Goal: Task Accomplishment & Management: Complete application form

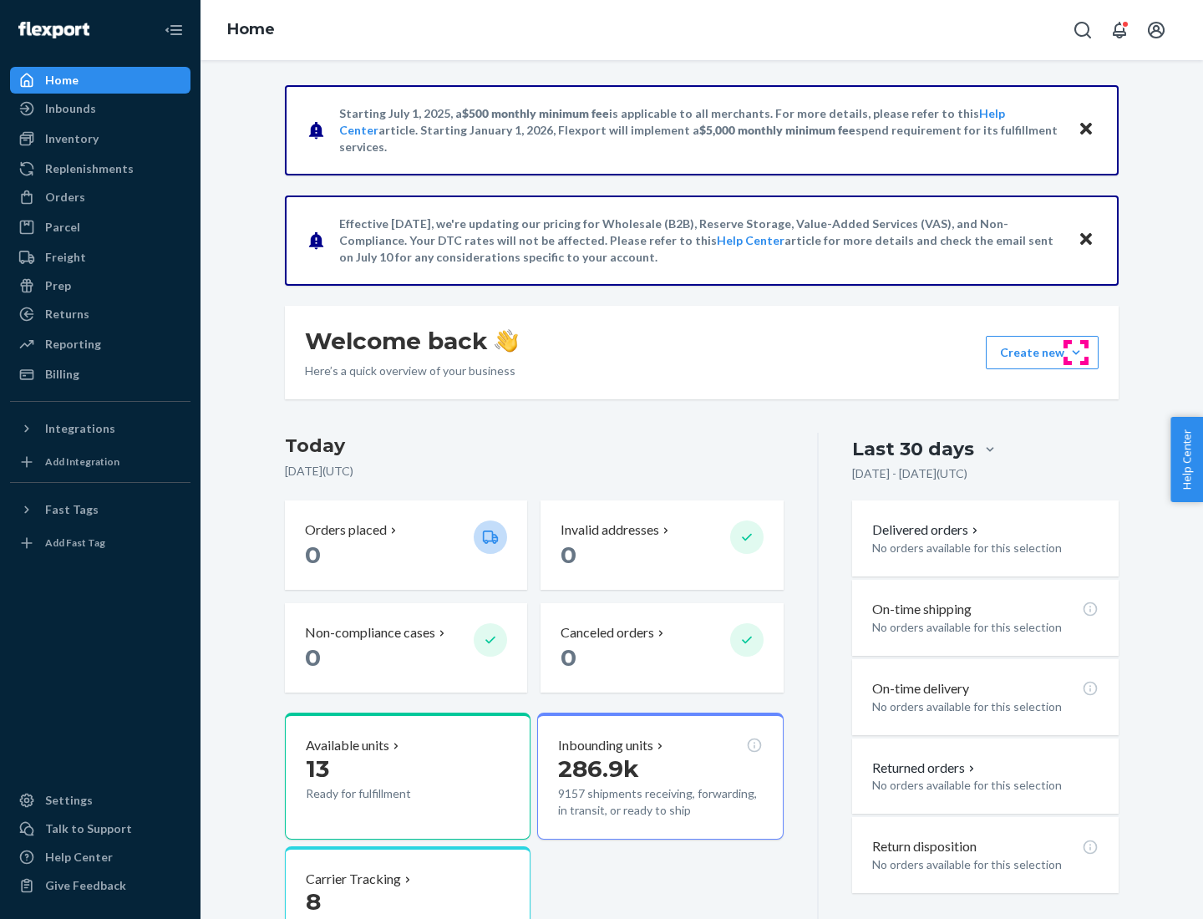
click at [1076, 353] on button "Create new Create new inbound Create new order Create new product" at bounding box center [1042, 352] width 113 height 33
click at [100, 109] on div "Inbounds" at bounding box center [100, 108] width 177 height 23
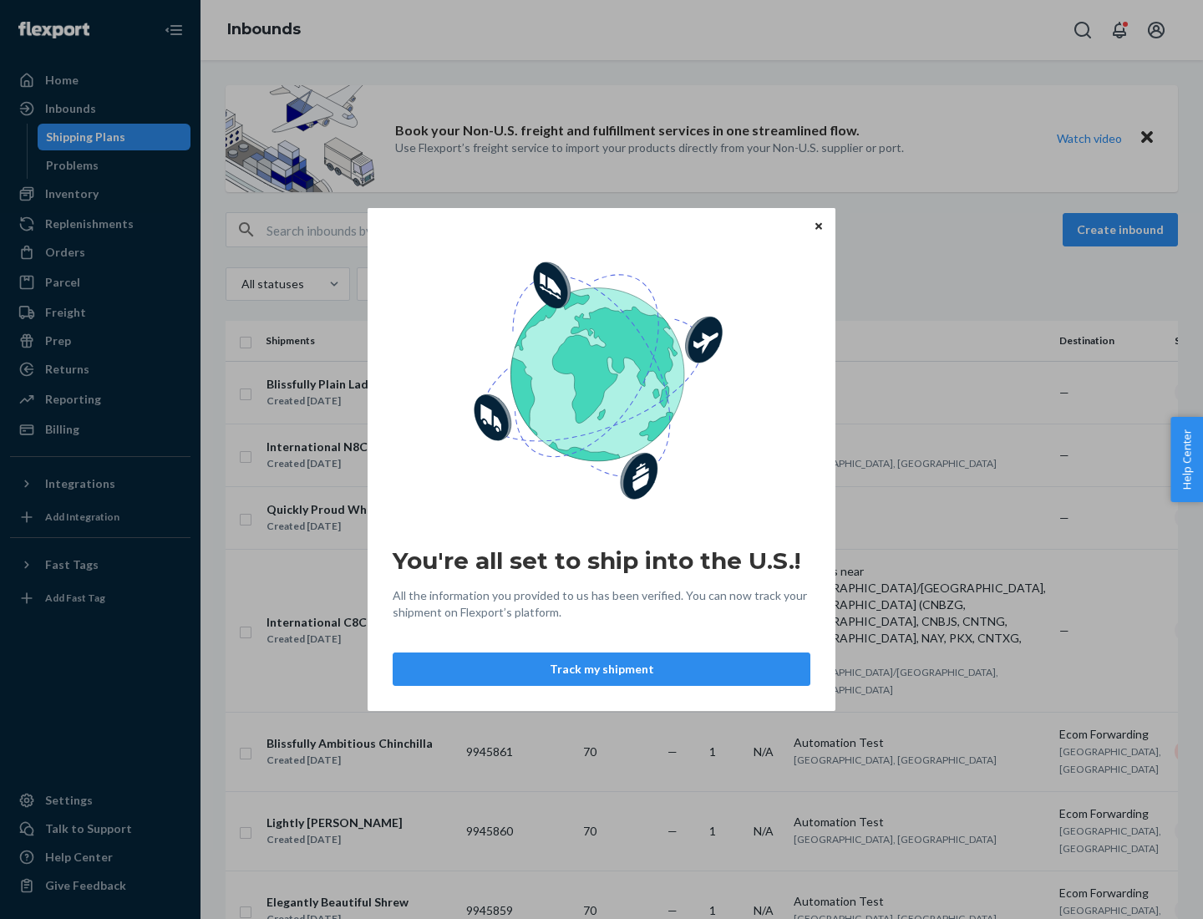
click at [100, 194] on div "You're all set to ship into the U.S.! All the information you provided to us ha…" at bounding box center [601, 459] width 1203 height 919
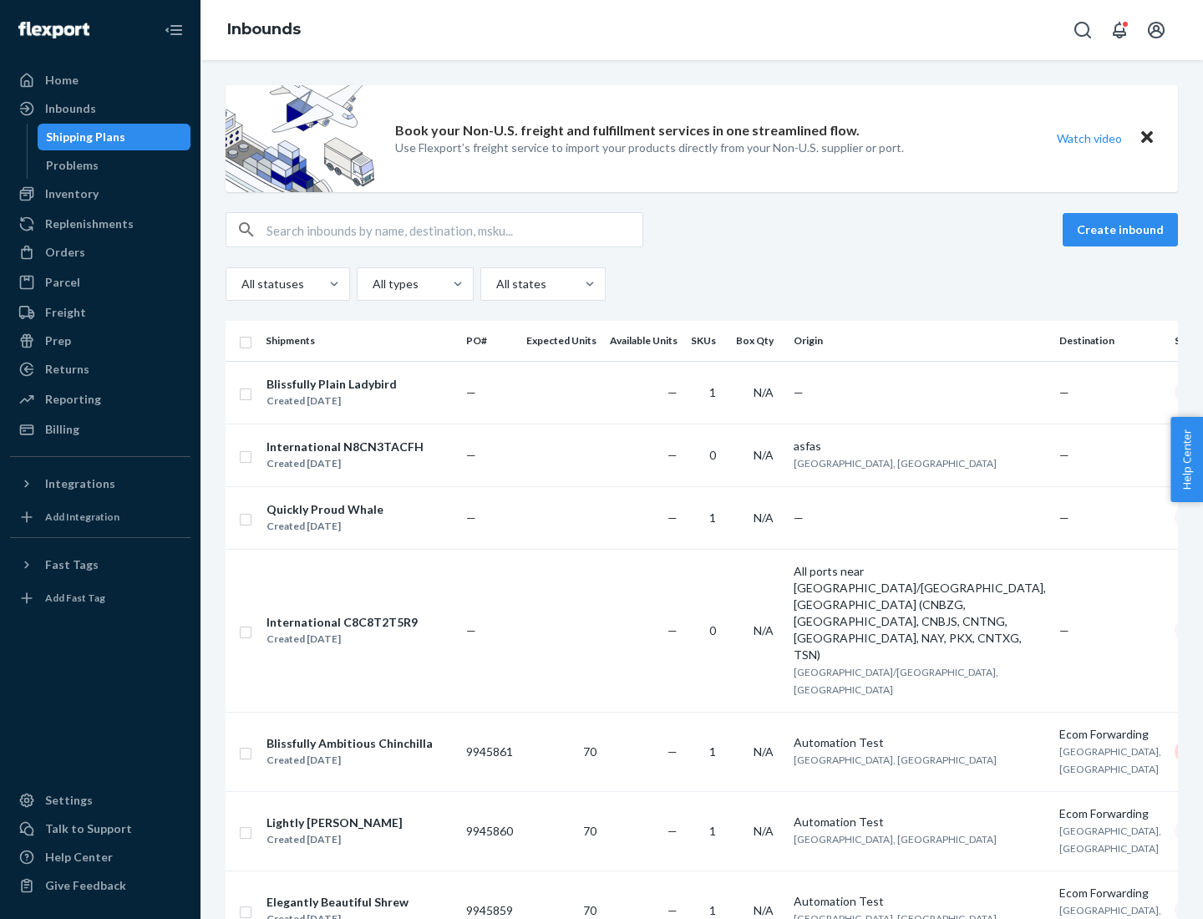
click at [702, 30] on div "Inbounds" at bounding box center [702, 30] width 1003 height 60
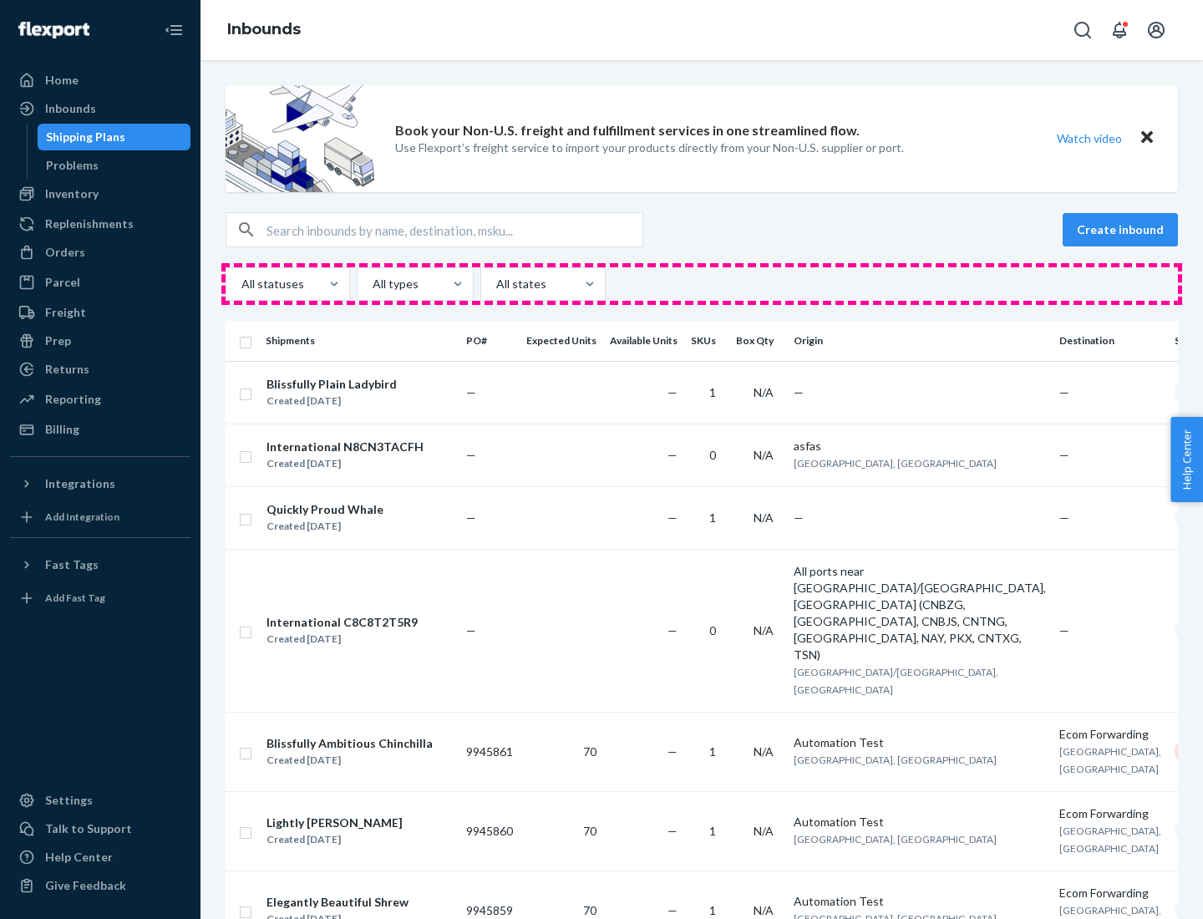
click at [702, 284] on div "All statuses All types All states" at bounding box center [702, 283] width 953 height 33
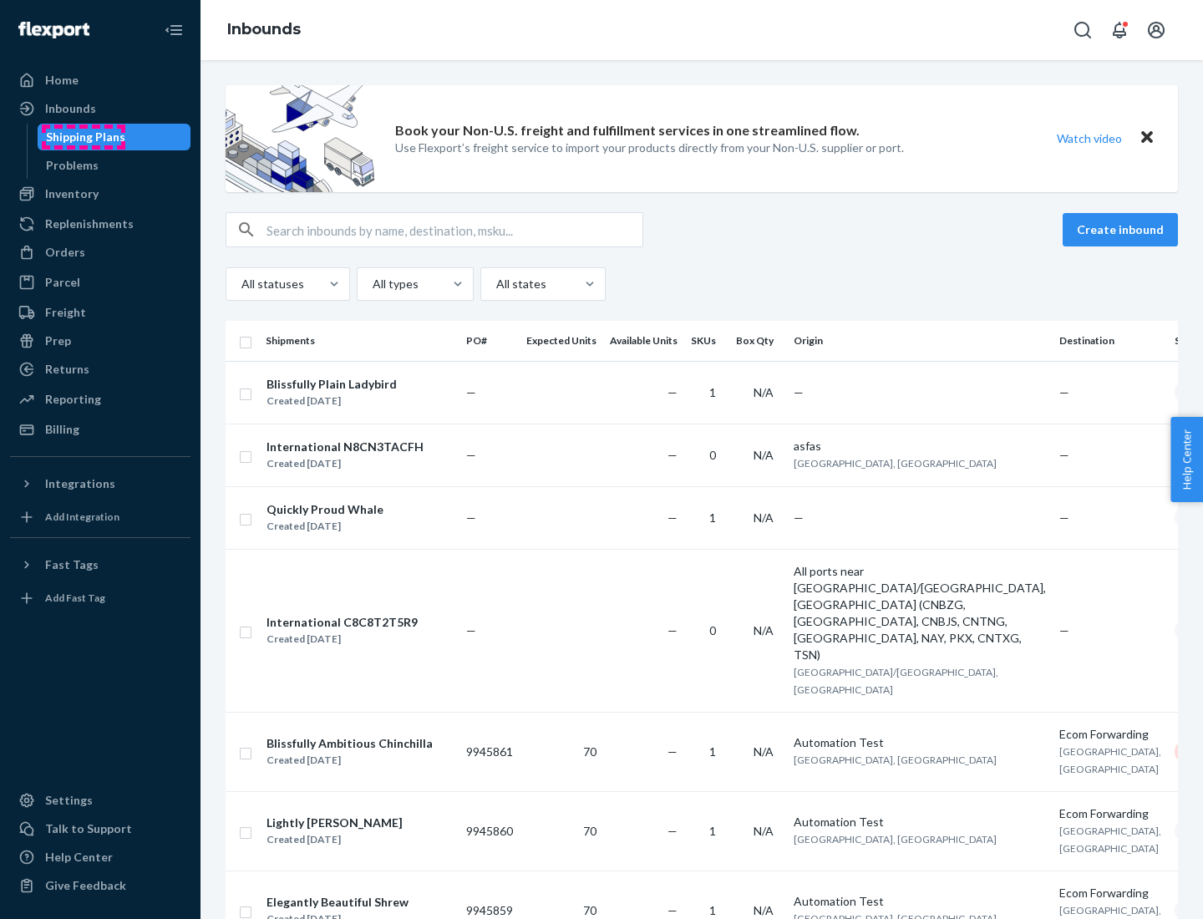
click at [83, 137] on div "Shipping Plans" at bounding box center [85, 137] width 79 height 17
click at [1123, 230] on button "Create inbound" at bounding box center [1120, 229] width 115 height 33
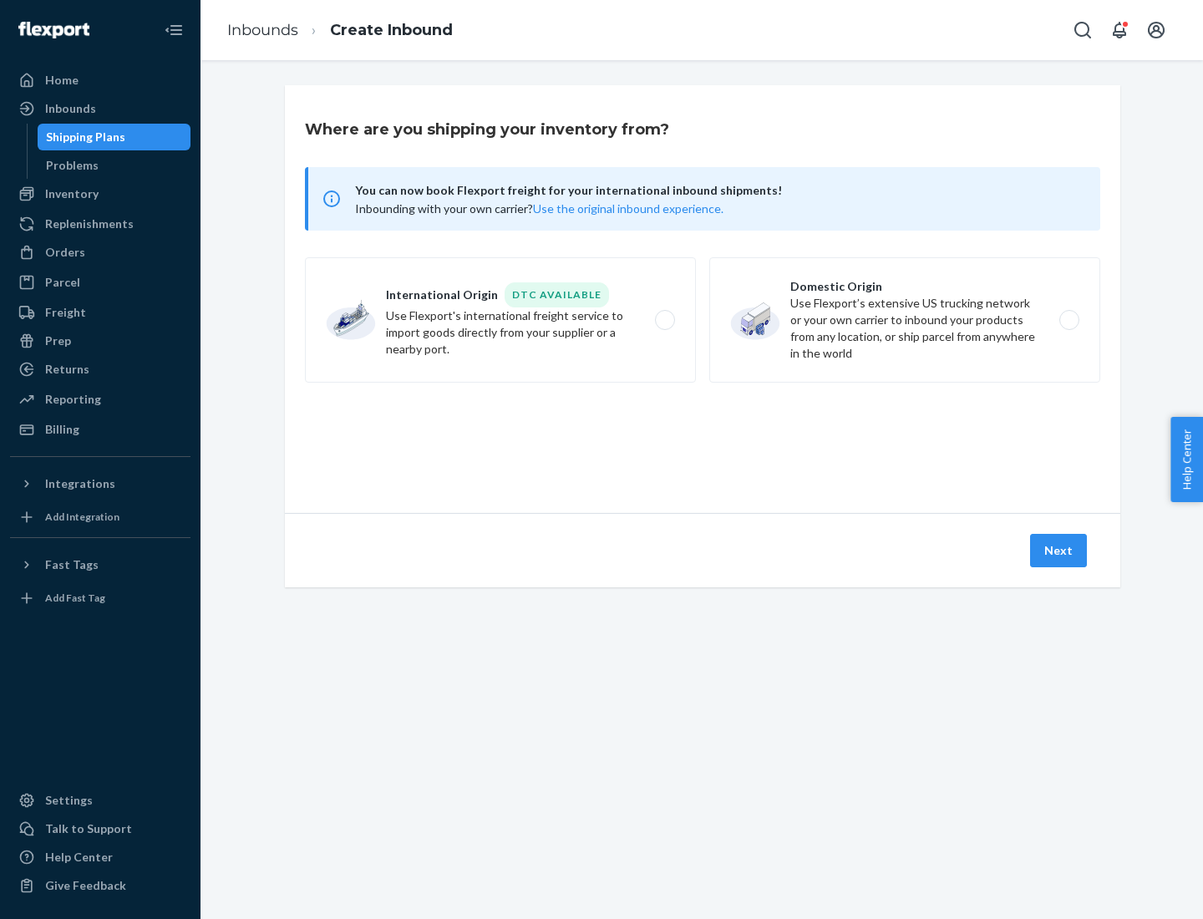
click at [501, 320] on label "International Origin DTC Available Use Flexport's international freight service…" at bounding box center [500, 319] width 391 height 125
click at [664, 320] on input "International Origin DTC Available Use Flexport's international freight service…" at bounding box center [669, 320] width 11 height 11
radio input "true"
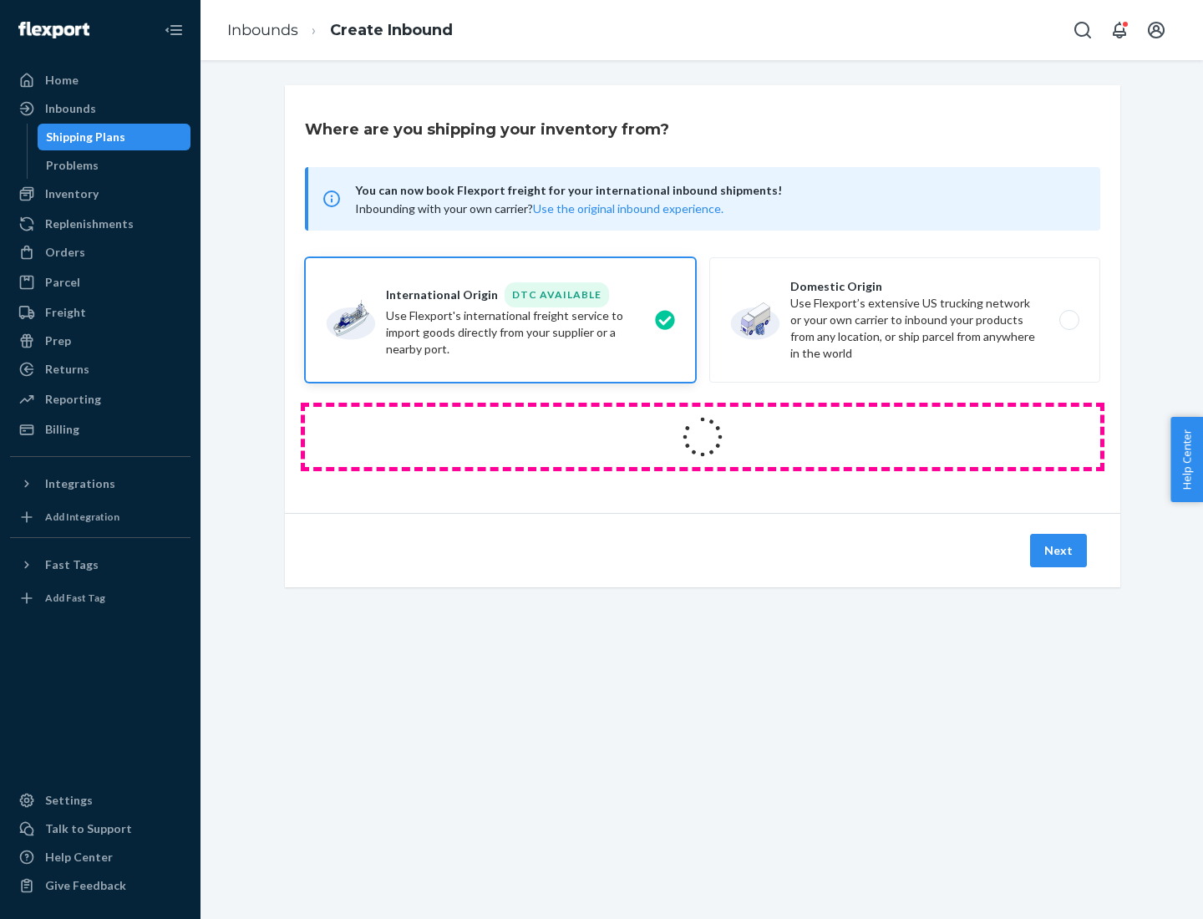
click at [703, 437] on icon at bounding box center [703, 438] width 58 height 58
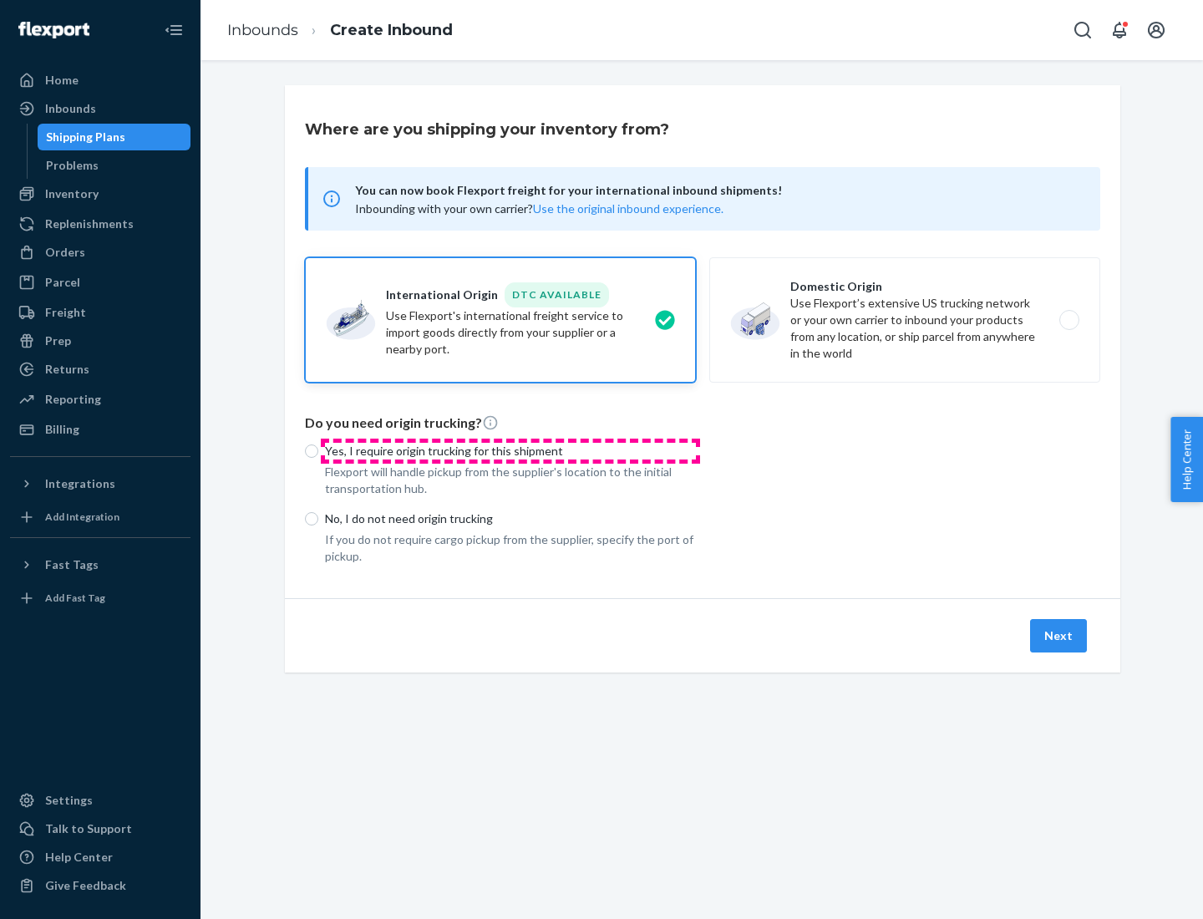
click at [511, 450] on p "Yes, I require origin trucking for this shipment" at bounding box center [510, 451] width 371 height 17
click at [318, 450] on input "Yes, I require origin trucking for this shipment" at bounding box center [311, 451] width 13 height 13
radio input "true"
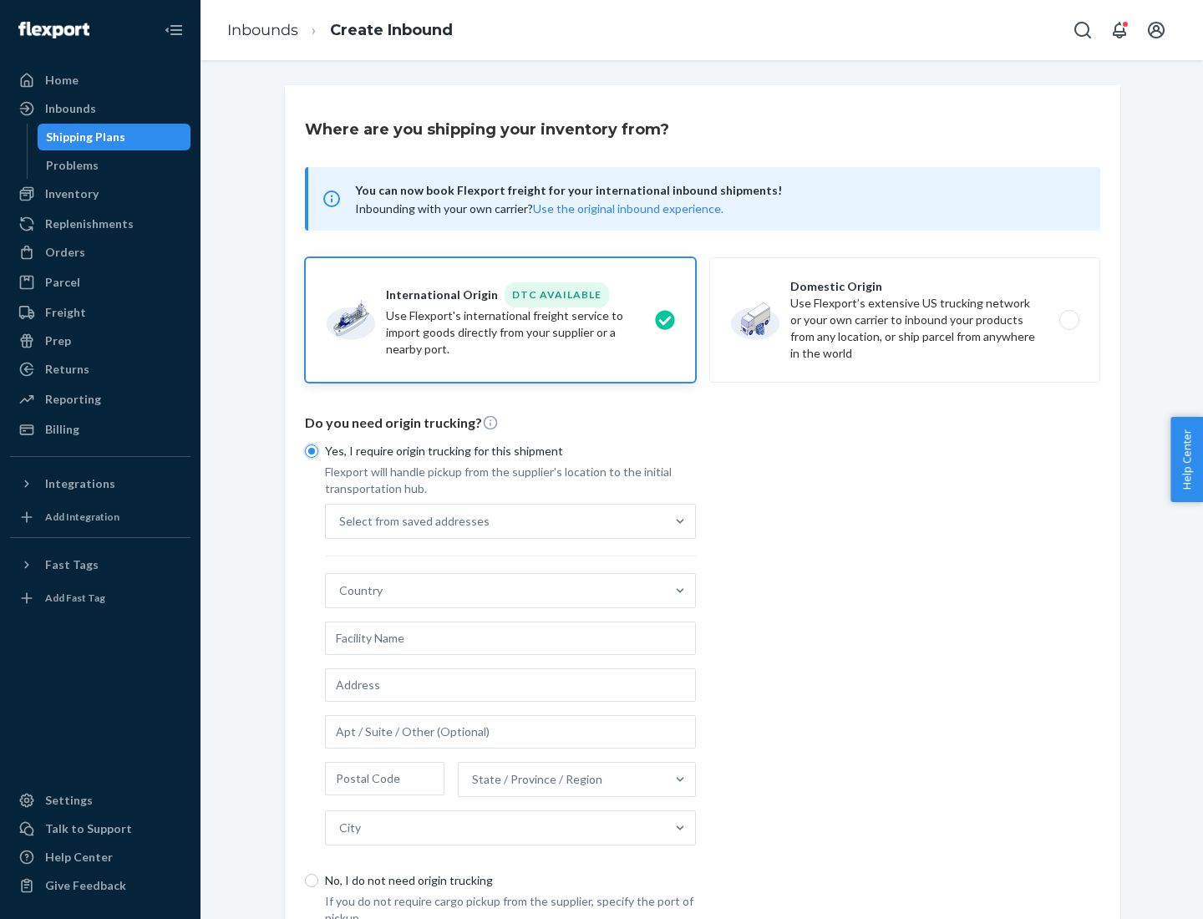
scroll to position [32, 0]
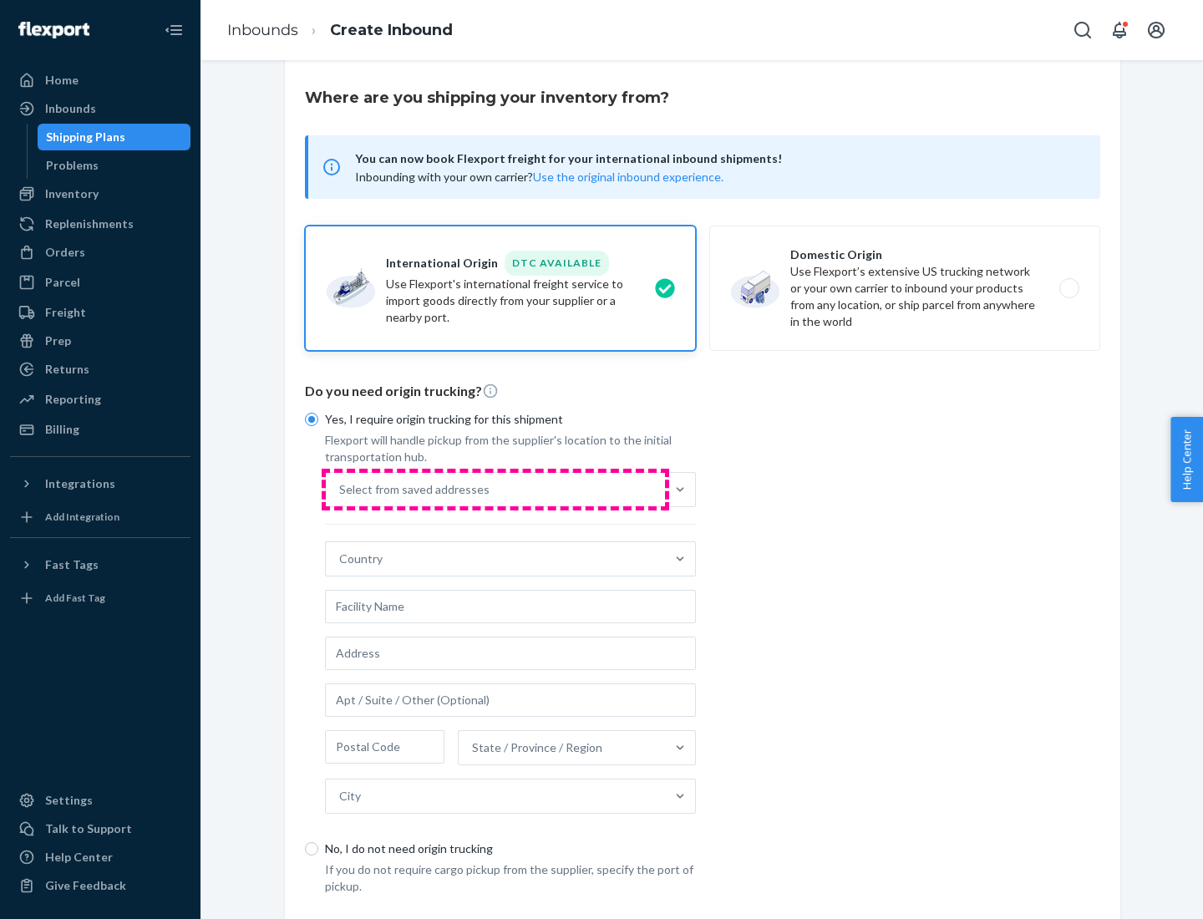
click at [496, 489] on div "Select from saved addresses" at bounding box center [495, 489] width 339 height 33
click at [341, 489] on input "Select from saved addresses" at bounding box center [340, 489] width 2 height 17
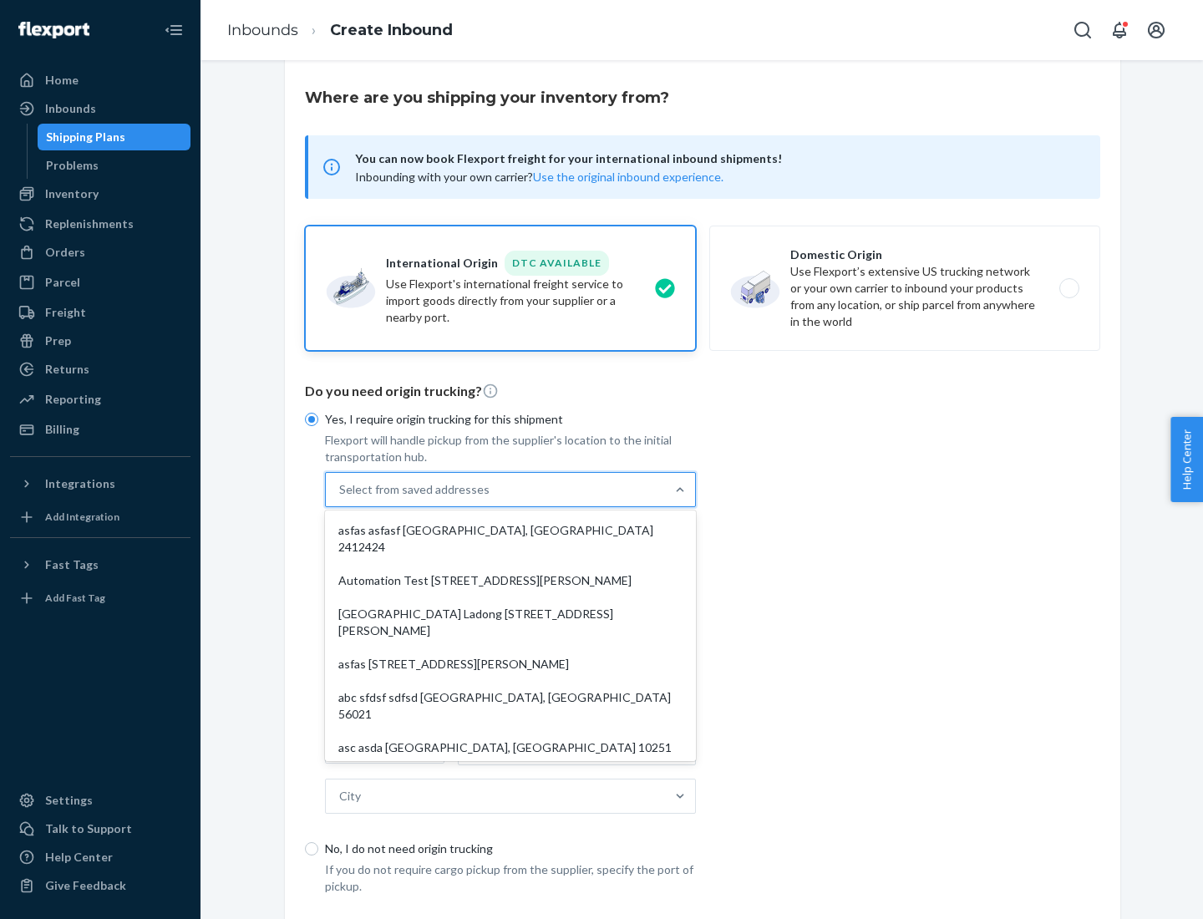
scroll to position [73, 0]
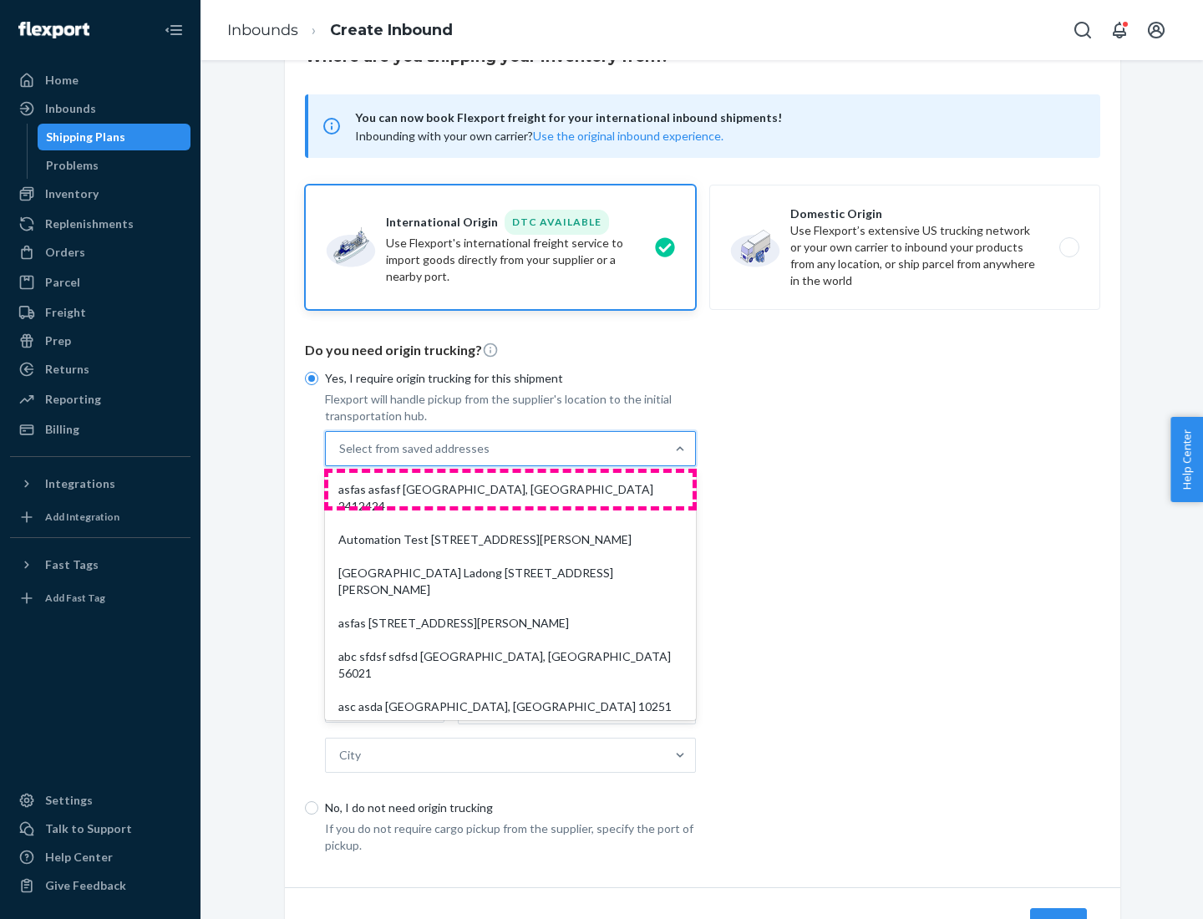
click at [511, 489] on div "asfas asfasf [GEOGRAPHIC_DATA], [GEOGRAPHIC_DATA] 2412424" at bounding box center [510, 498] width 364 height 50
click at [341, 457] on input "option asfas asfasf [GEOGRAPHIC_DATA], [GEOGRAPHIC_DATA] 2412424 focused, 1 of …" at bounding box center [340, 448] width 2 height 17
type input "asfas"
type input "asfasf"
type input "2412424"
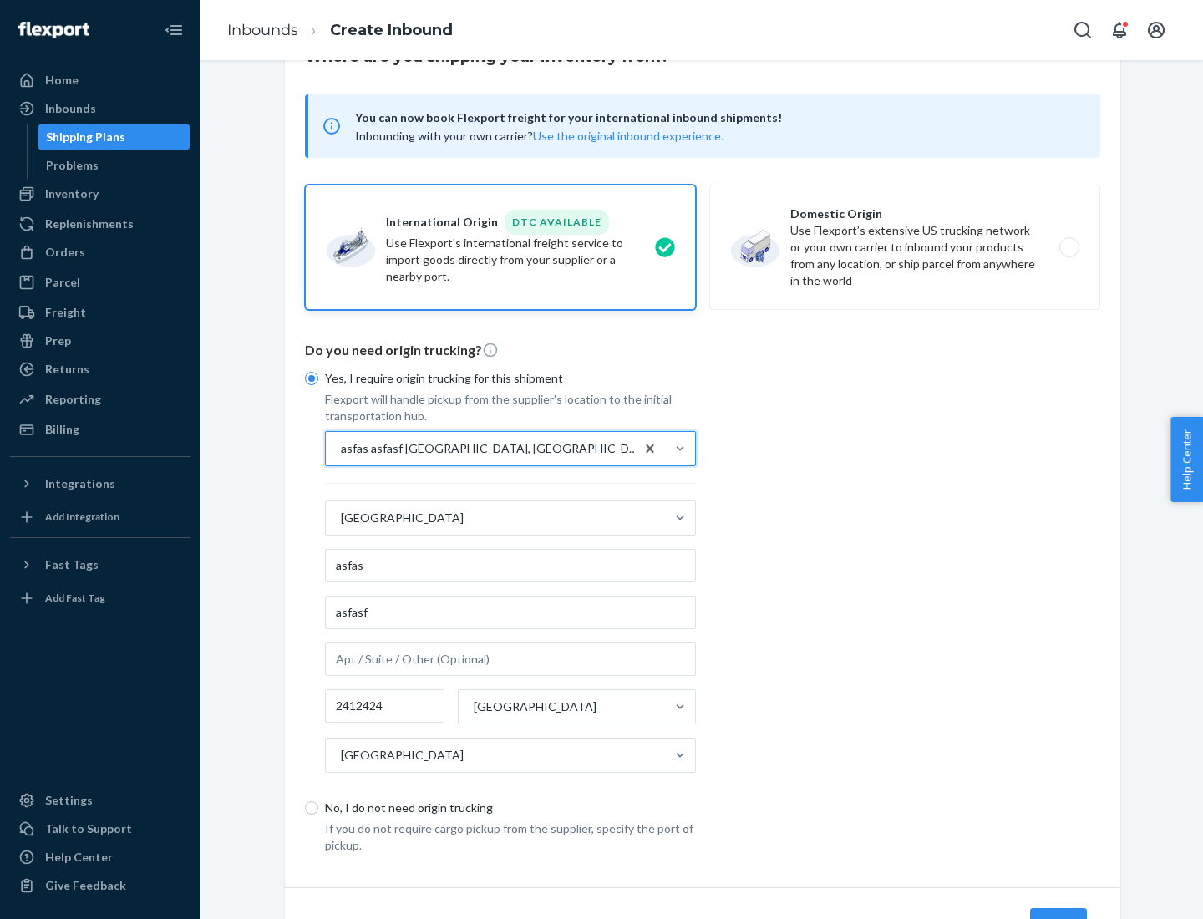
scroll to position [155, 0]
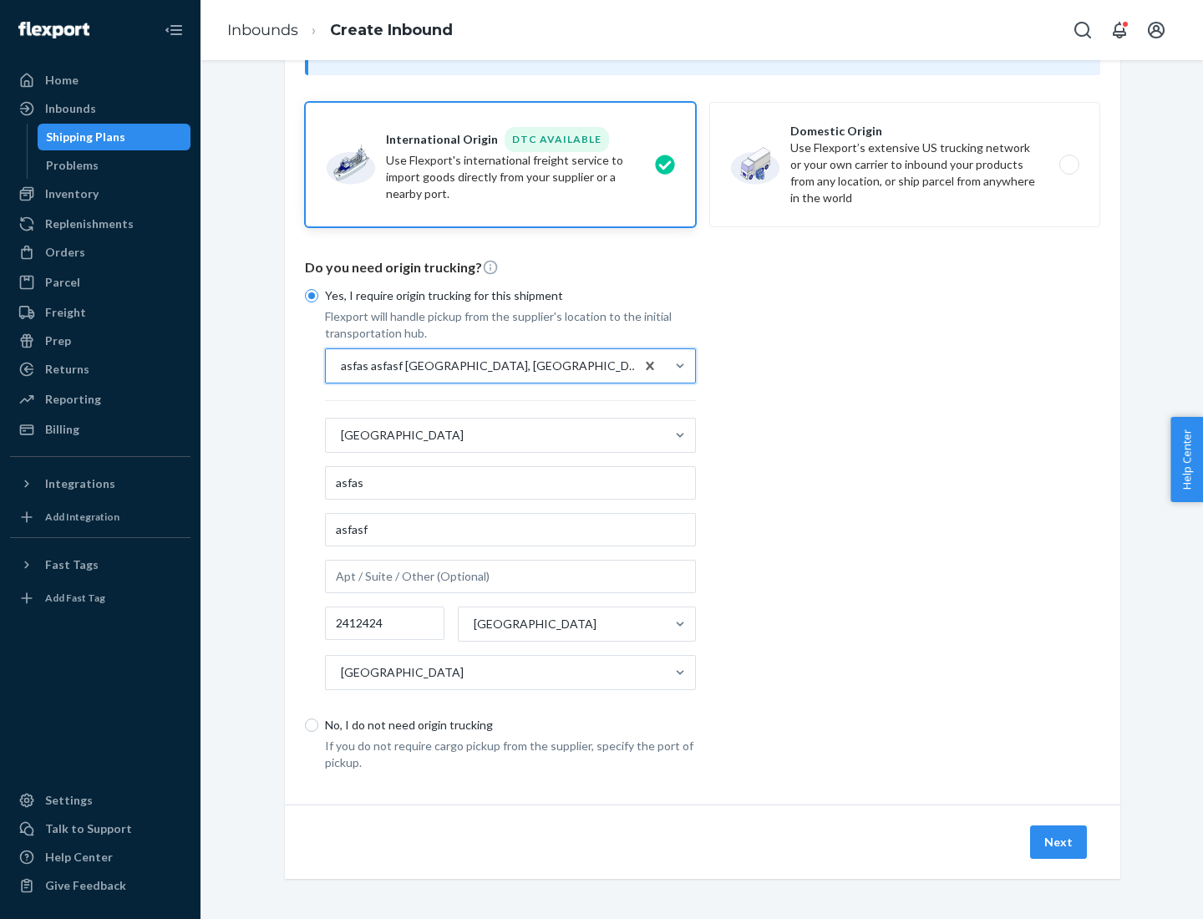
click at [1060, 842] on button "Next" at bounding box center [1058, 842] width 57 height 33
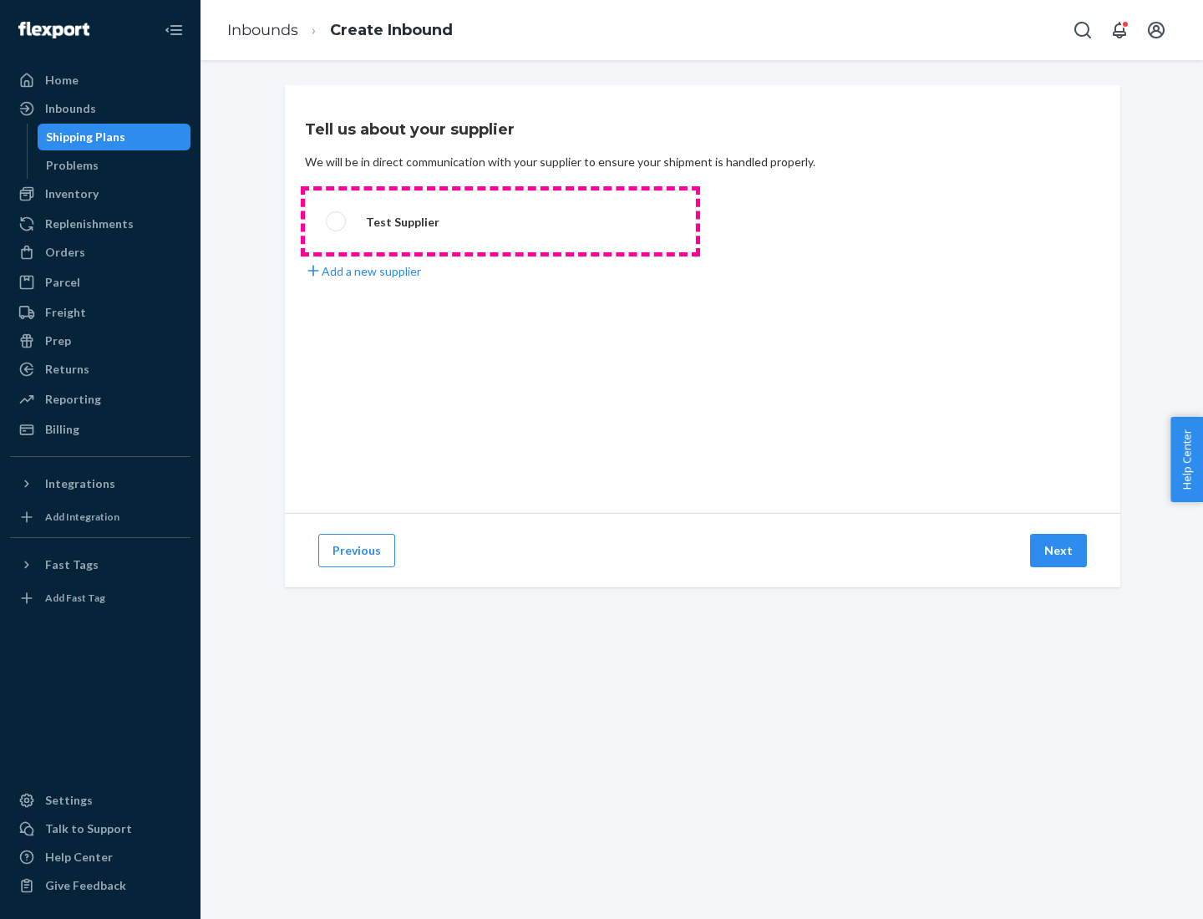
click at [501, 221] on label "Test Supplier" at bounding box center [500, 222] width 391 height 62
click at [337, 221] on input "Test Supplier" at bounding box center [331, 221] width 11 height 11
radio input "true"
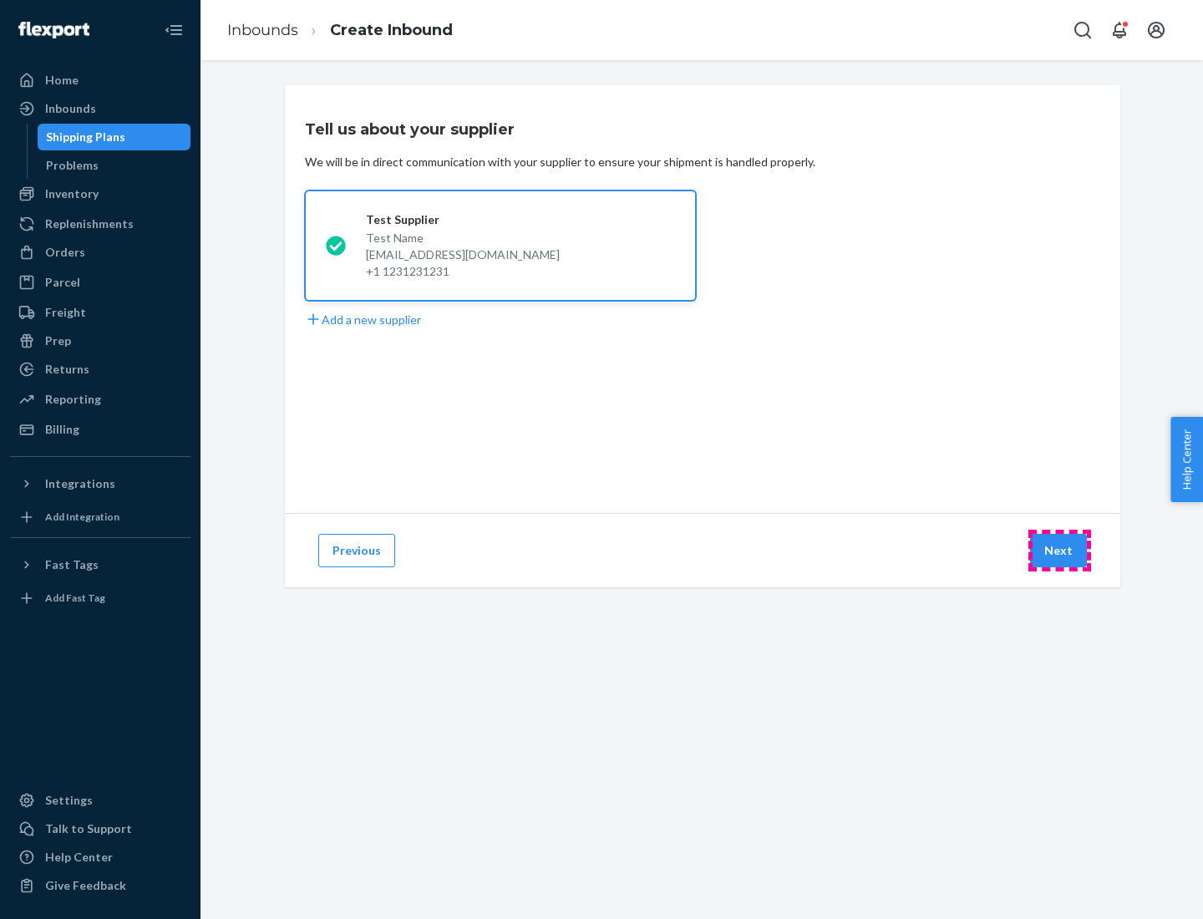
click at [1060, 551] on button "Next" at bounding box center [1058, 550] width 57 height 33
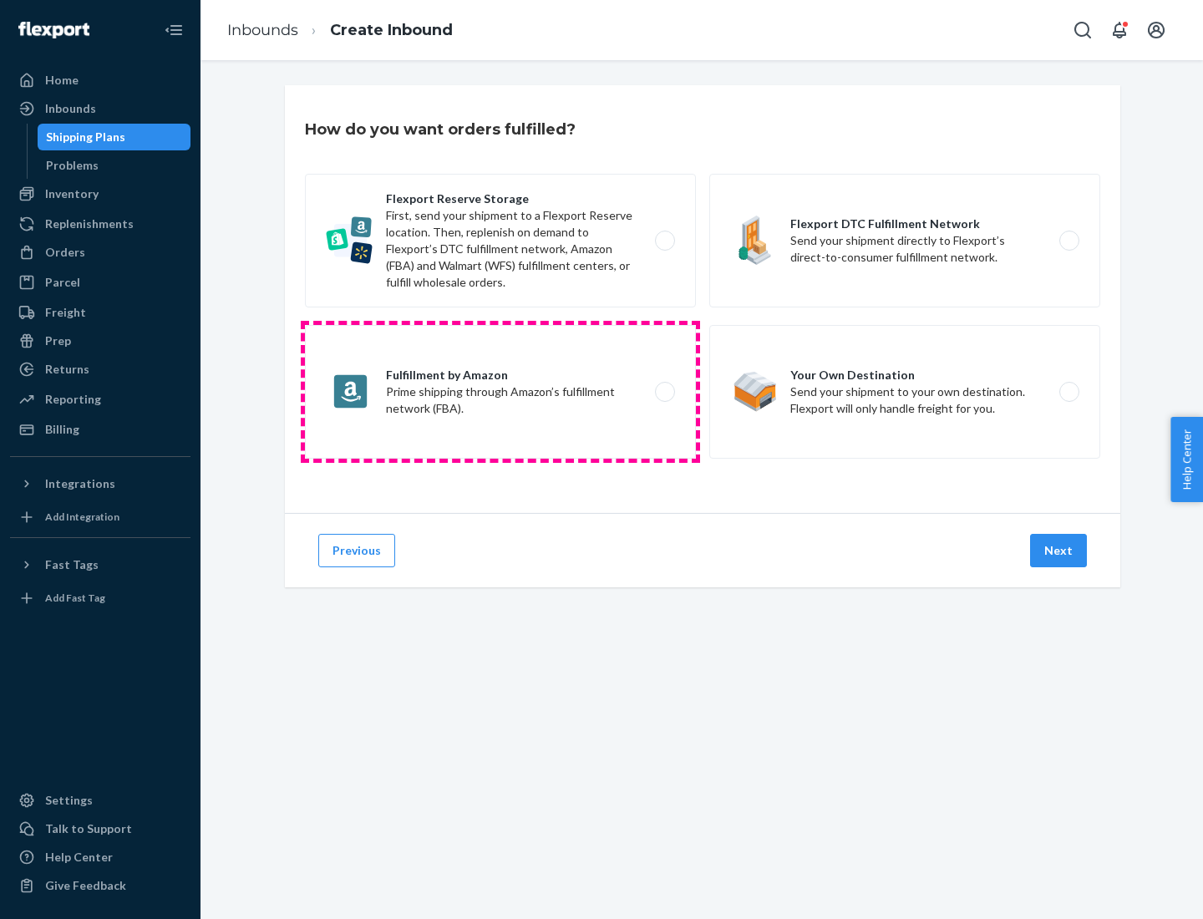
click at [501, 392] on label "Fulfillment by Amazon Prime shipping through Amazon’s fulfillment network (FBA)." at bounding box center [500, 392] width 391 height 134
click at [664, 392] on input "Fulfillment by Amazon Prime shipping through Amazon’s fulfillment network (FBA)." at bounding box center [669, 392] width 11 height 11
radio input "true"
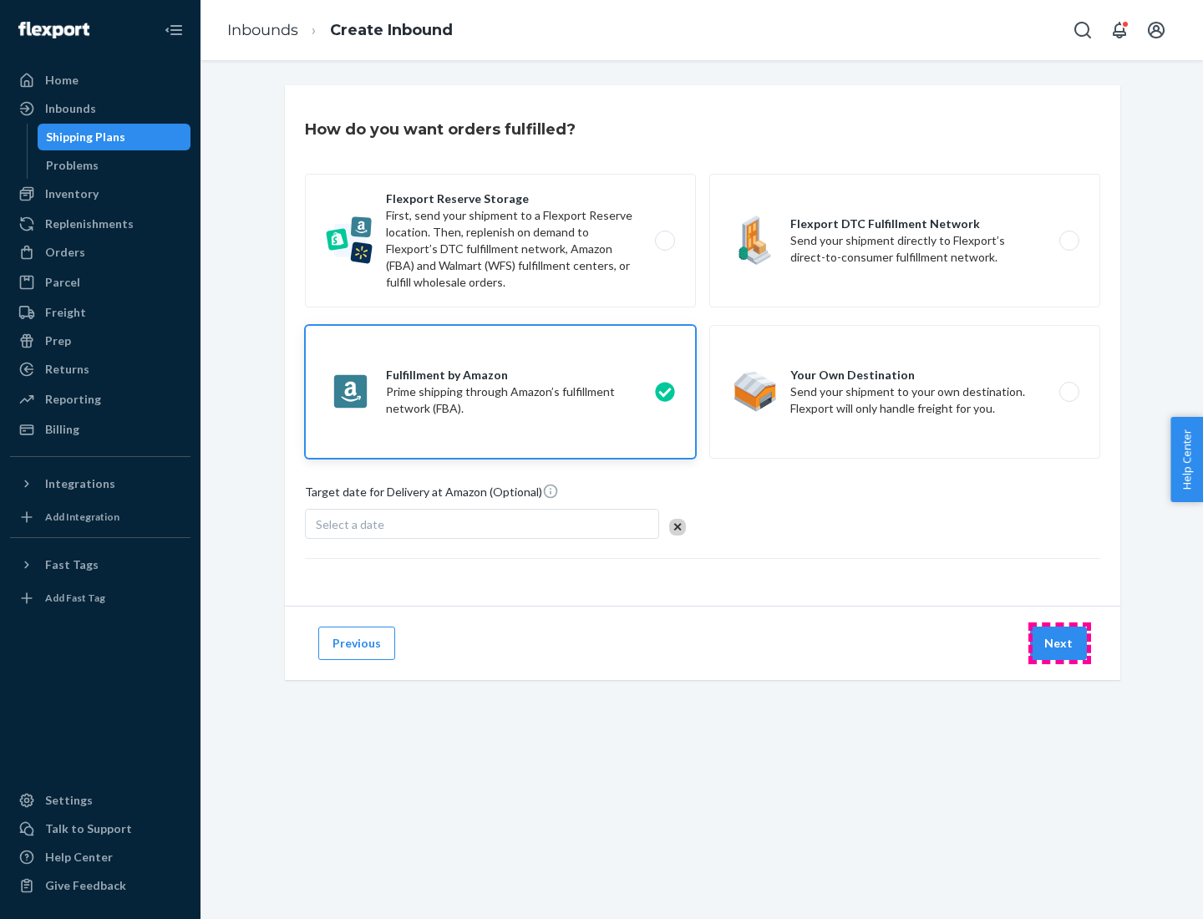
click at [1060, 644] on button "Next" at bounding box center [1058, 643] width 57 height 33
